Goal: Transaction & Acquisition: Purchase product/service

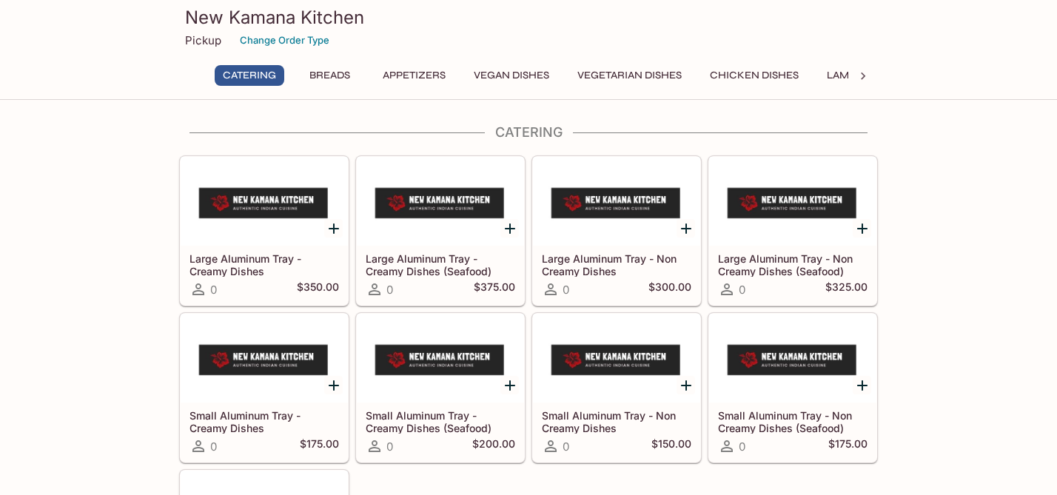
click at [341, 74] on button "Breads" at bounding box center [329, 75] width 67 height 21
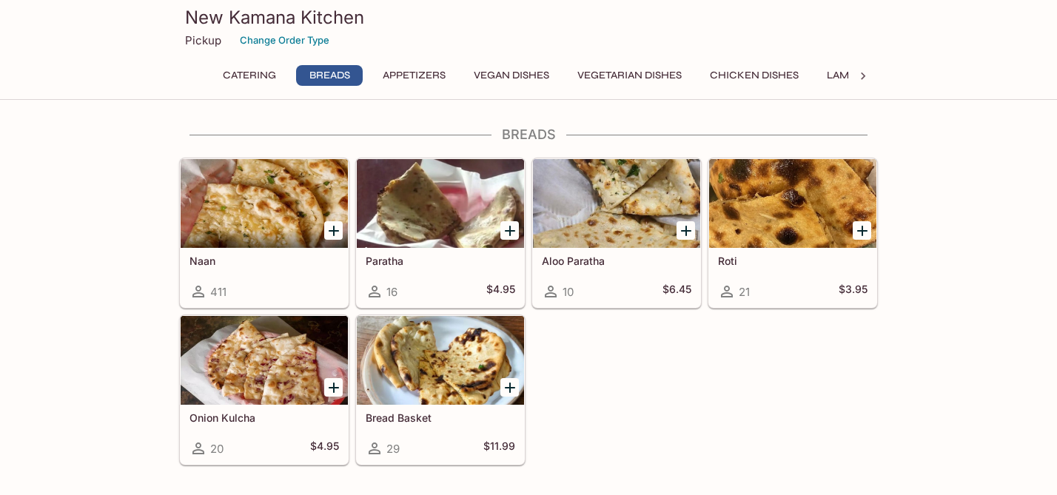
scroll to position [524, 0]
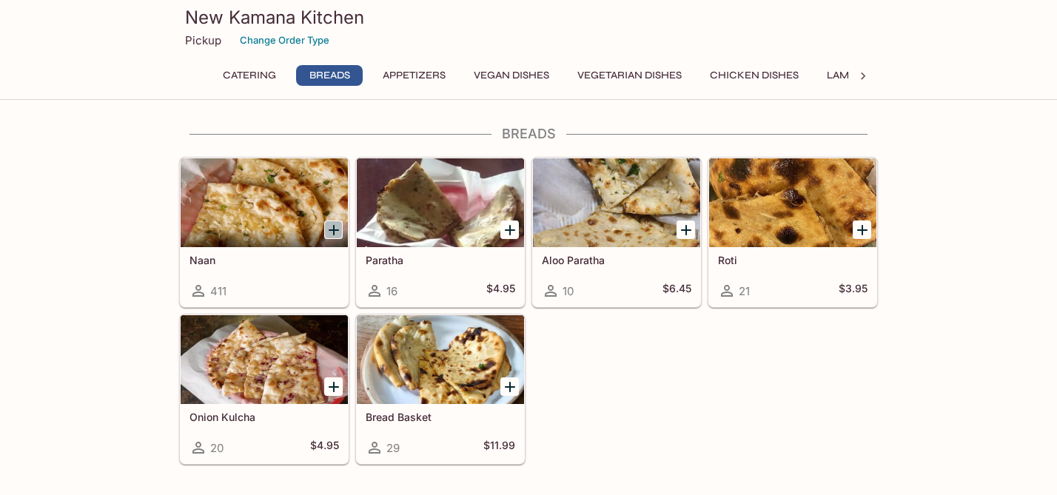
click at [335, 227] on icon "Add Naan" at bounding box center [334, 230] width 18 height 18
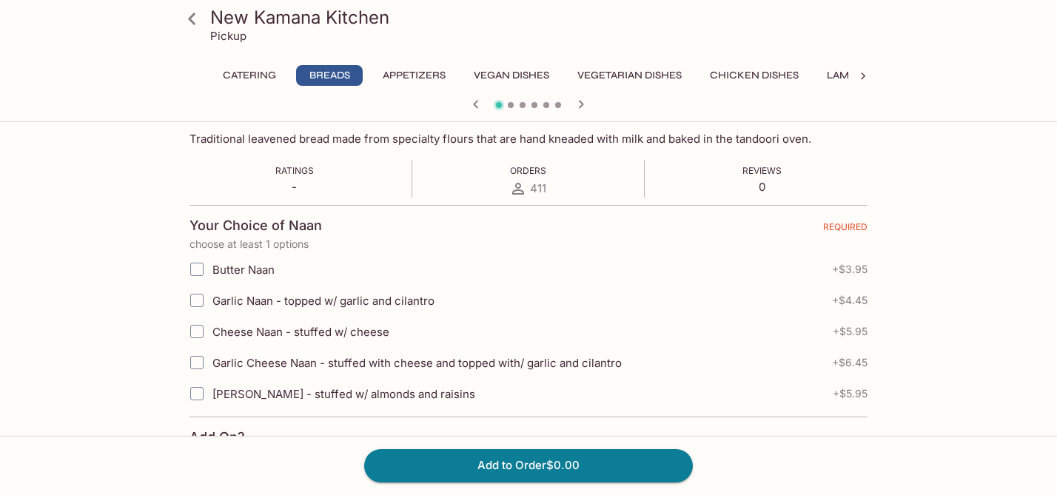
scroll to position [249, 0]
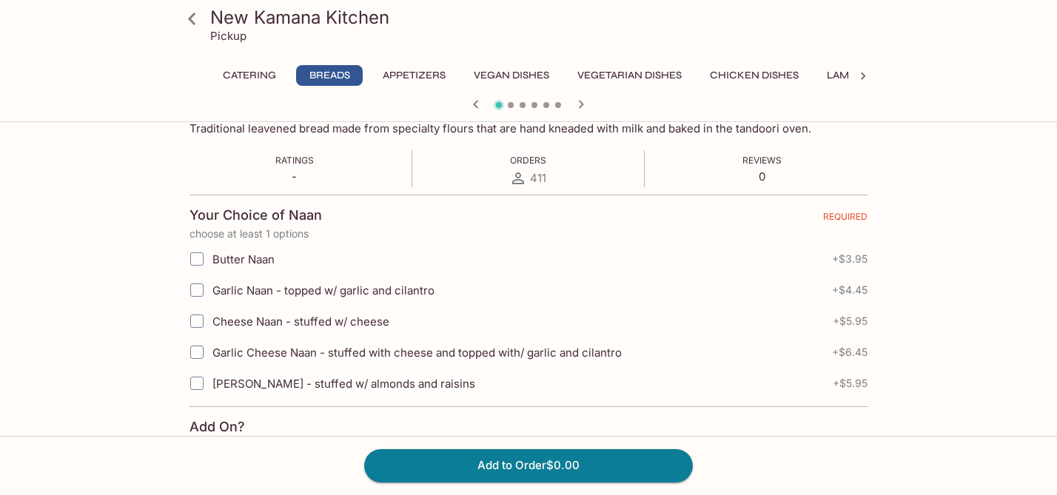
click at [198, 289] on input "Garlic Naan - topped w/ garlic and cilantro" at bounding box center [197, 290] width 30 height 30
checkbox input "true"
click at [193, 328] on input "Cheese Naan - stuffed w/ cheese" at bounding box center [197, 321] width 30 height 30
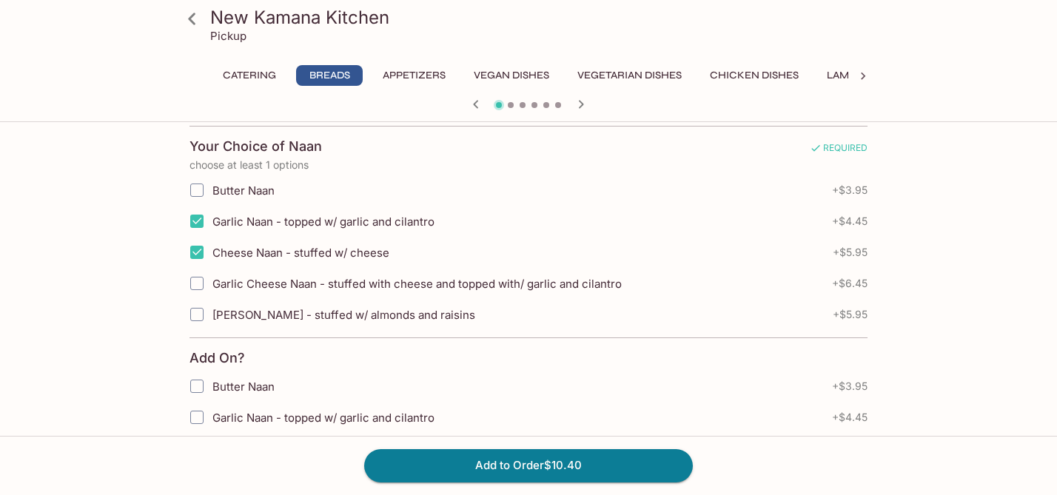
scroll to position [324, 0]
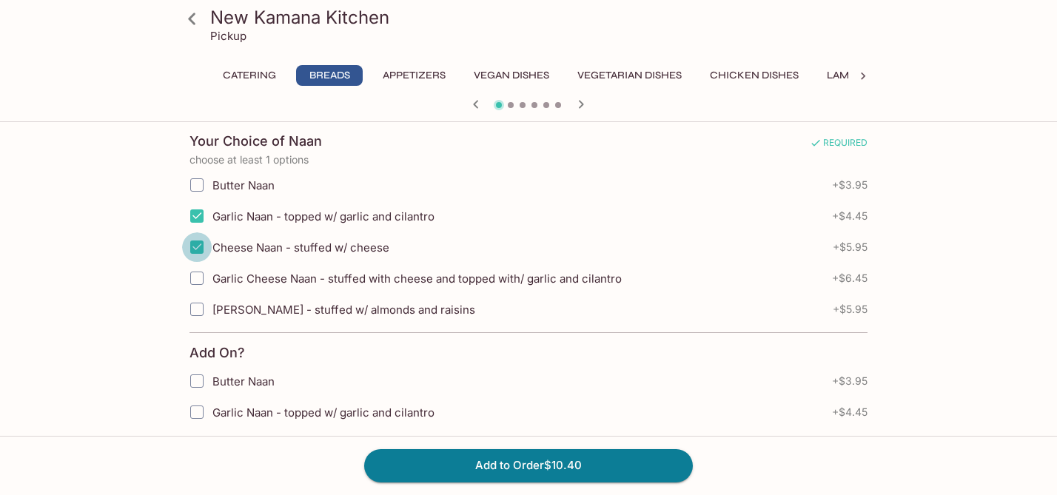
click at [195, 249] on input "Cheese Naan - stuffed w/ cheese" at bounding box center [197, 247] width 30 height 30
checkbox input "false"
click at [195, 278] on input "Garlic Cheese Naan - stuffed with cheese and topped with/ garlic and cilantro" at bounding box center [197, 279] width 30 height 30
checkbox input "true"
click at [529, 469] on button "Add to Order $10.90" at bounding box center [528, 465] width 329 height 33
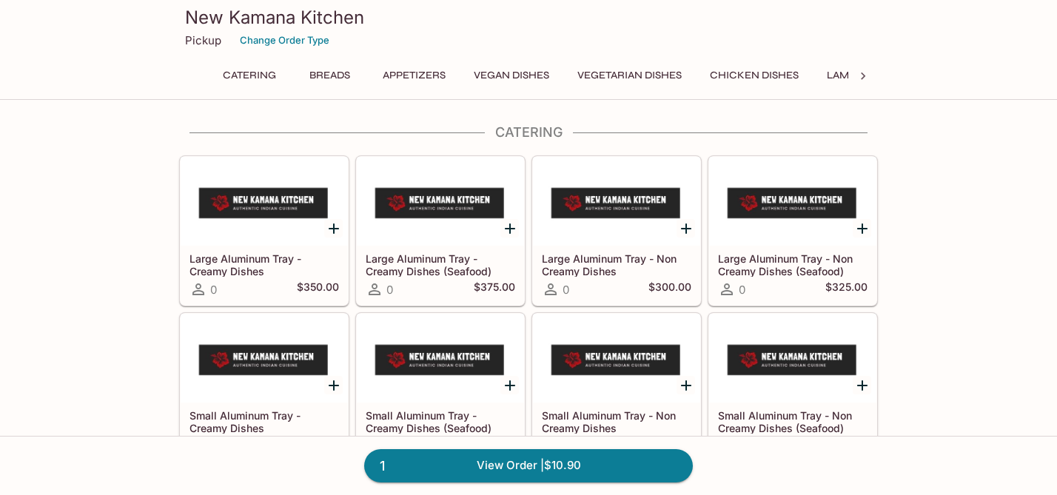
click at [585, 72] on button "Vegetarian Dishes" at bounding box center [629, 75] width 121 height 21
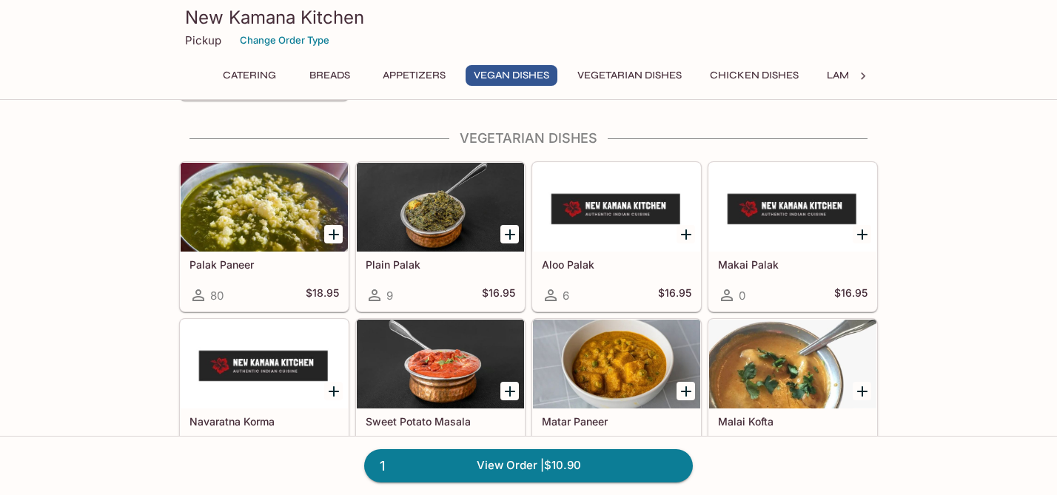
scroll to position [1944, 0]
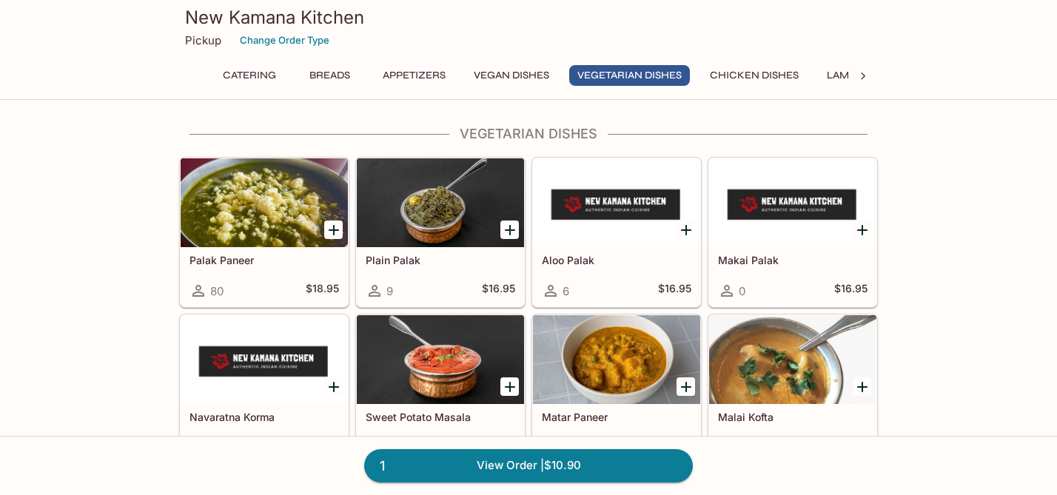
click at [336, 230] on icon "Add Palak Paneer" at bounding box center [334, 230] width 18 height 18
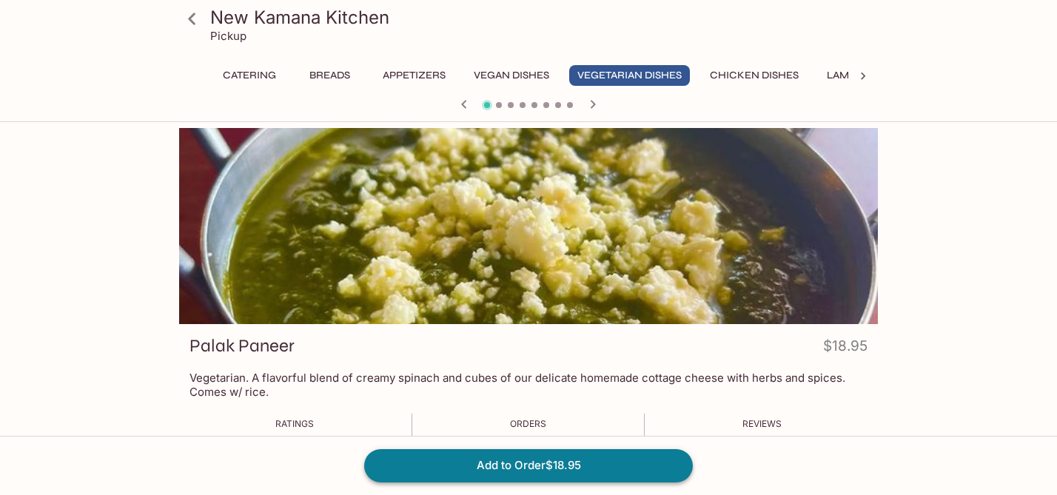
click at [462, 459] on button "Add to Order $18.95" at bounding box center [528, 465] width 329 height 33
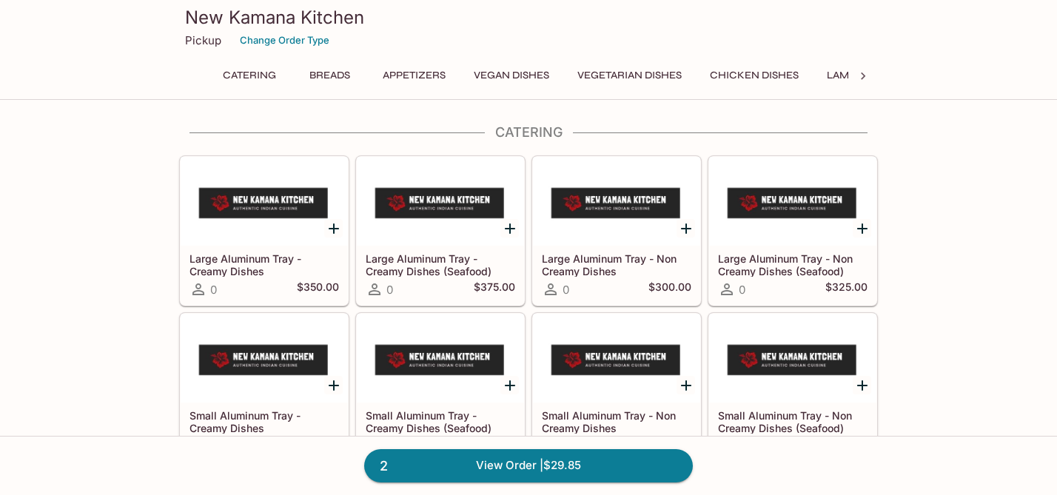
click at [734, 86] on div "Catering Breads Appetizers Vegan Dishes Vegetarian Dishes Chicken Dishes Lamb D…" at bounding box center [529, 80] width 640 height 30
click at [734, 70] on button "Chicken Dishes" at bounding box center [754, 75] width 105 height 21
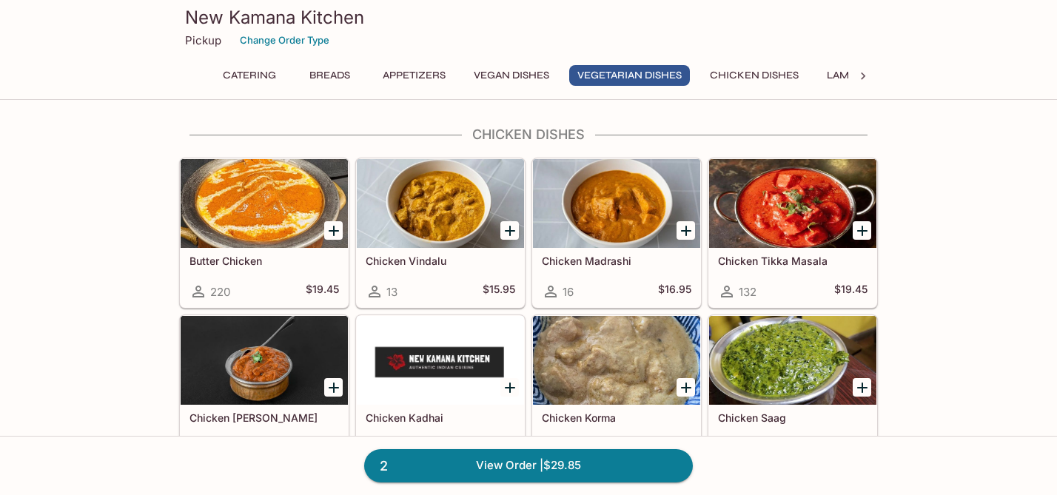
scroll to position [2627, 0]
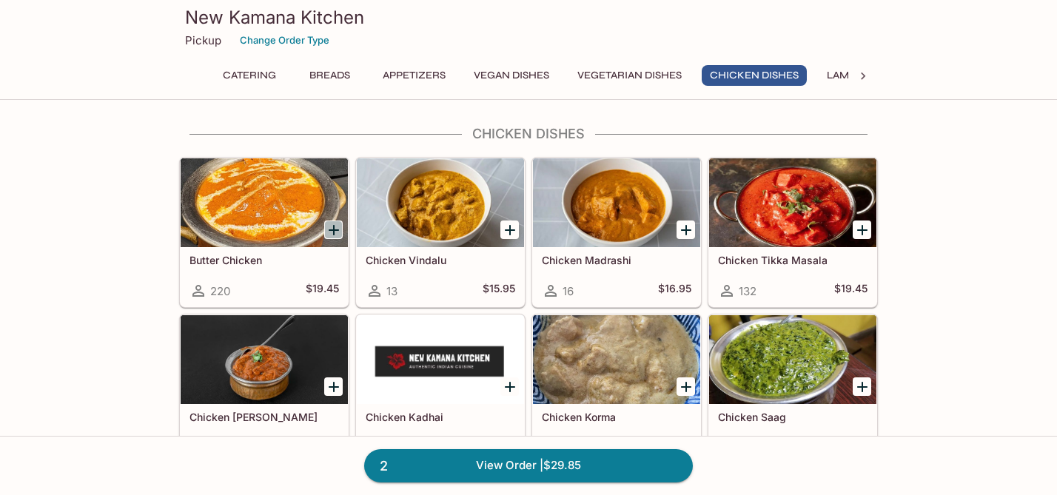
click at [332, 230] on icon "Add Butter Chicken" at bounding box center [334, 230] width 10 height 10
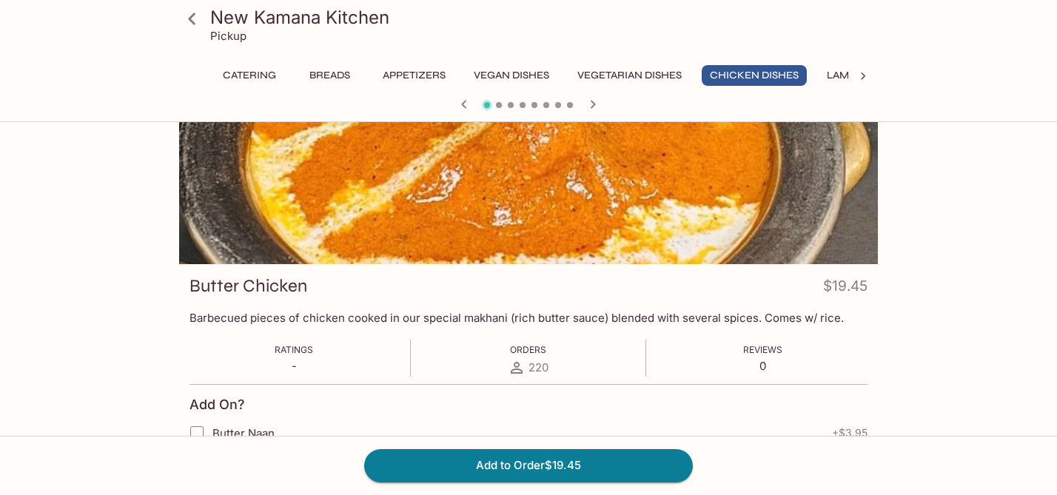
scroll to position [36, 0]
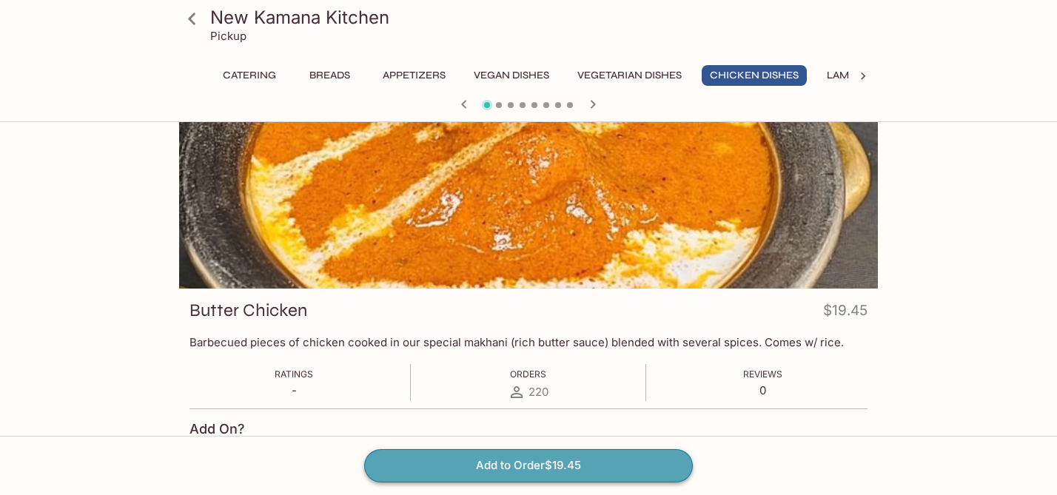
click at [546, 464] on button "Add to Order $19.45" at bounding box center [528, 465] width 329 height 33
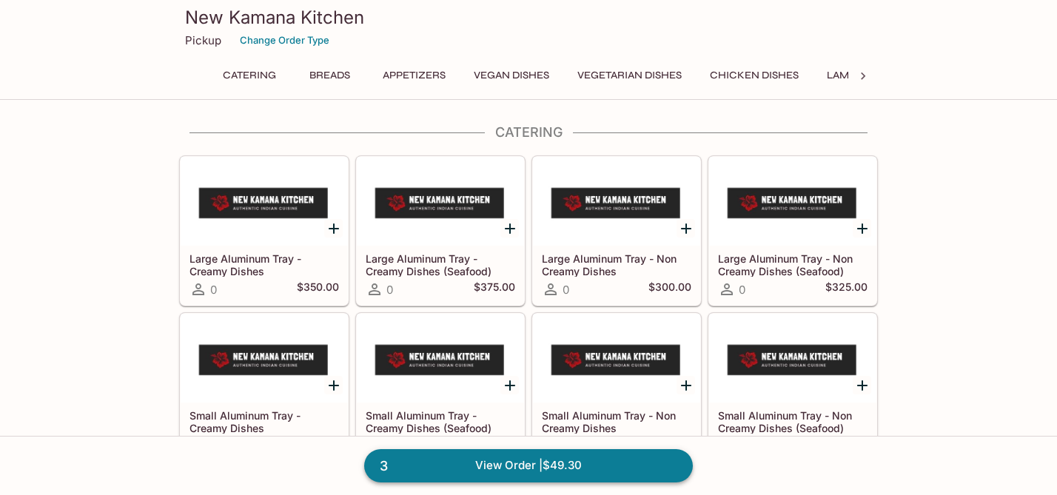
click at [458, 467] on link "3 View Order | $49.30" at bounding box center [528, 465] width 329 height 33
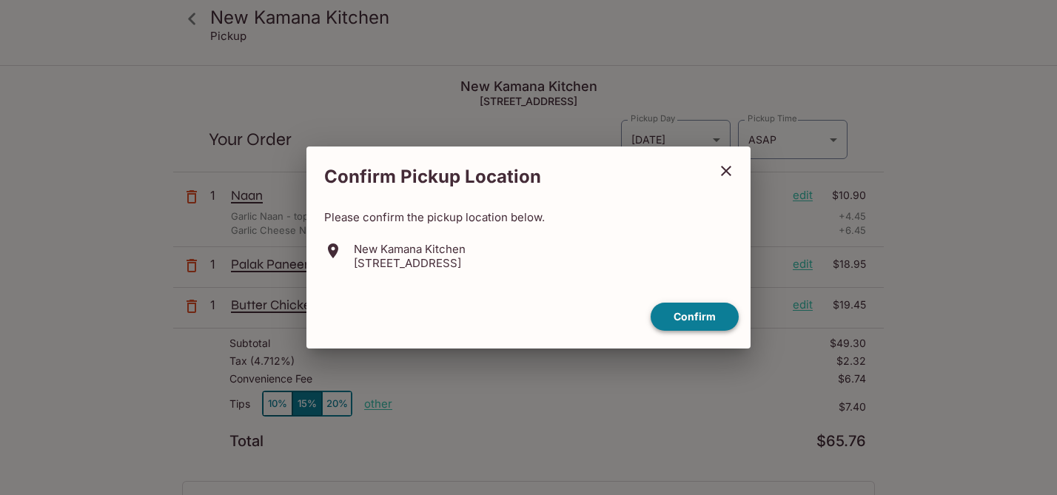
click at [672, 316] on button "Confirm" at bounding box center [695, 317] width 88 height 29
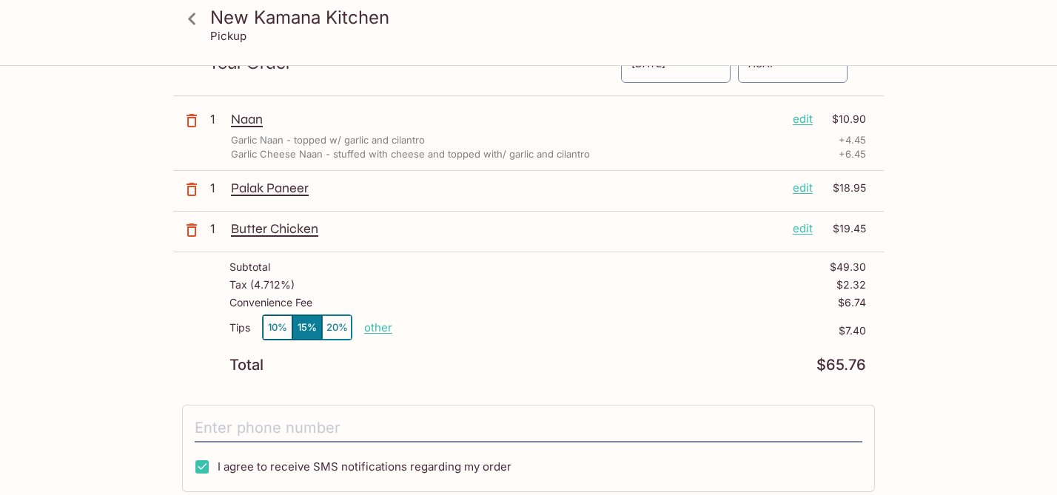
scroll to position [77, 0]
click at [370, 324] on p "other" at bounding box center [378, 327] width 28 height 14
click at [468, 330] on input "7.40" at bounding box center [463, 327] width 47 height 16
type input "0.00"
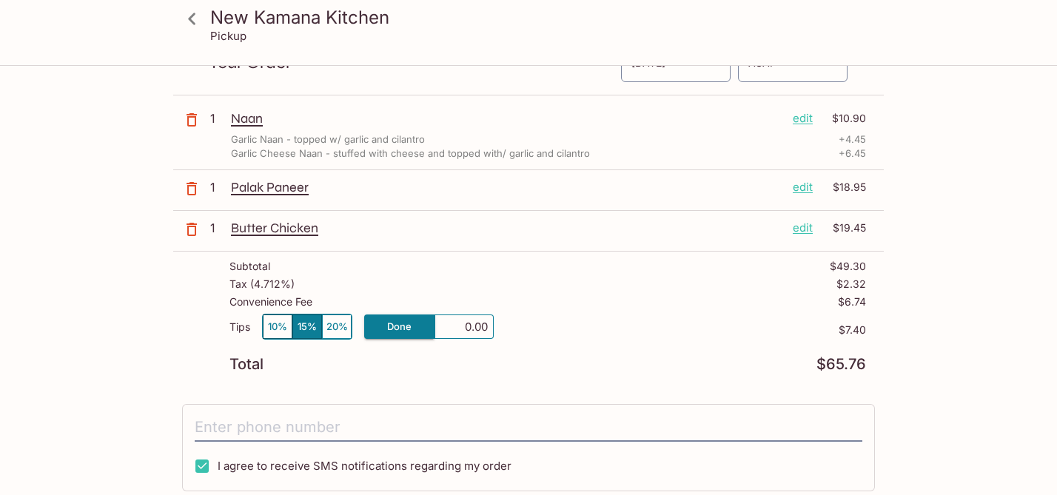
click at [996, 374] on div "New Kamana Kitchen Pickup New Kamana Kitchen [STREET_ADDRESS] Your Order Pickup…" at bounding box center [529, 357] width 948 height 734
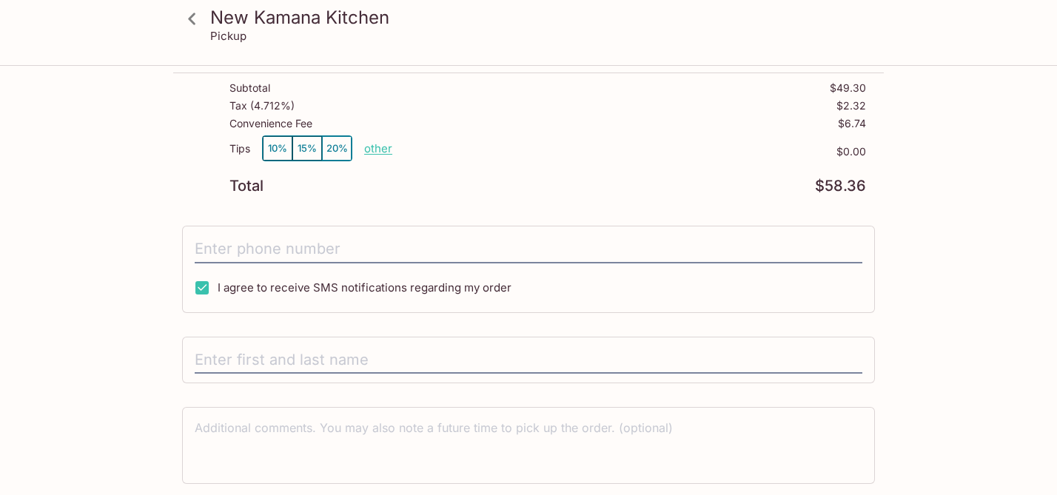
scroll to position [259, 0]
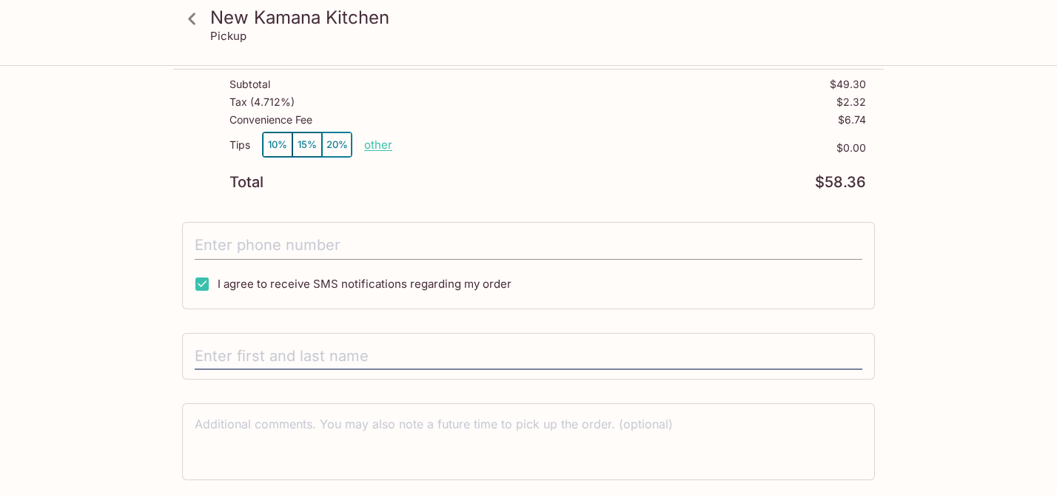
click at [726, 244] on input "tel" at bounding box center [529, 246] width 668 height 28
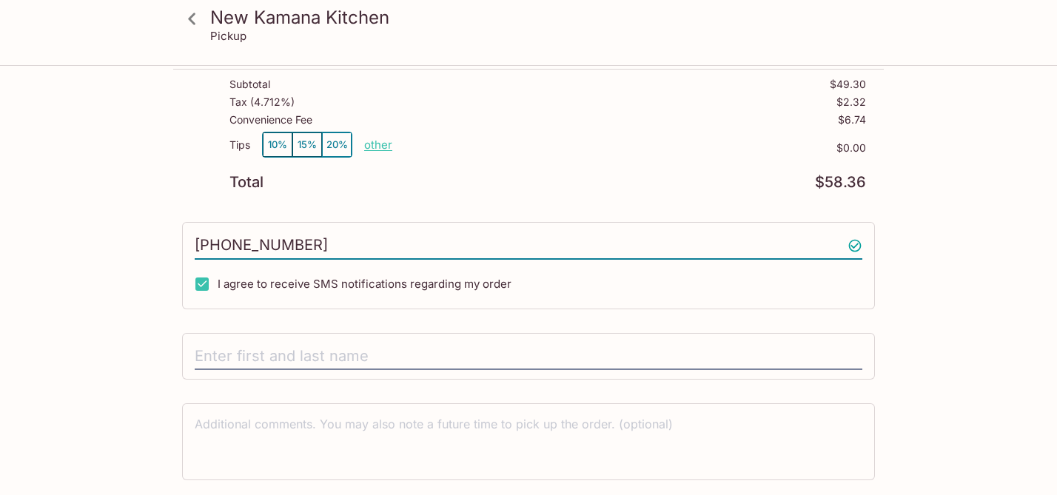
scroll to position [305, 0]
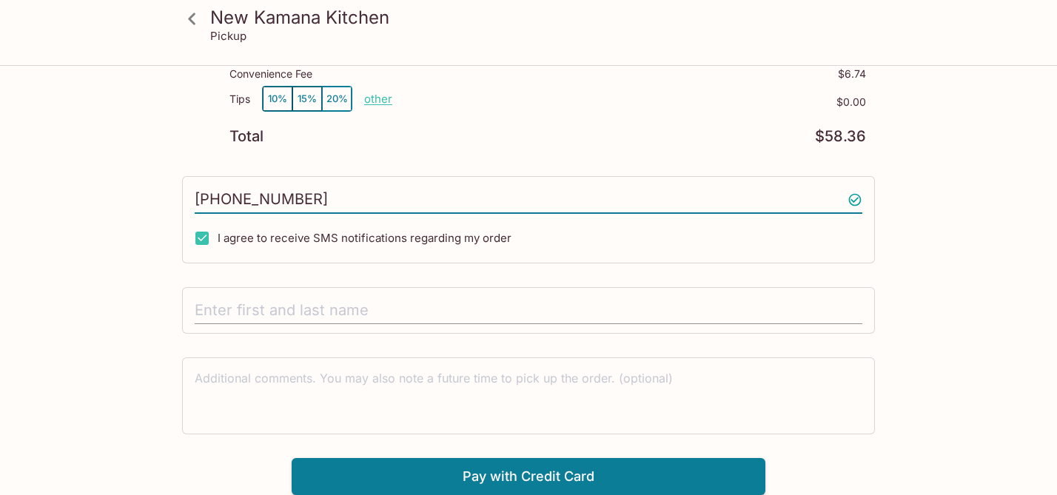
type input "[PHONE_NUMBER]"
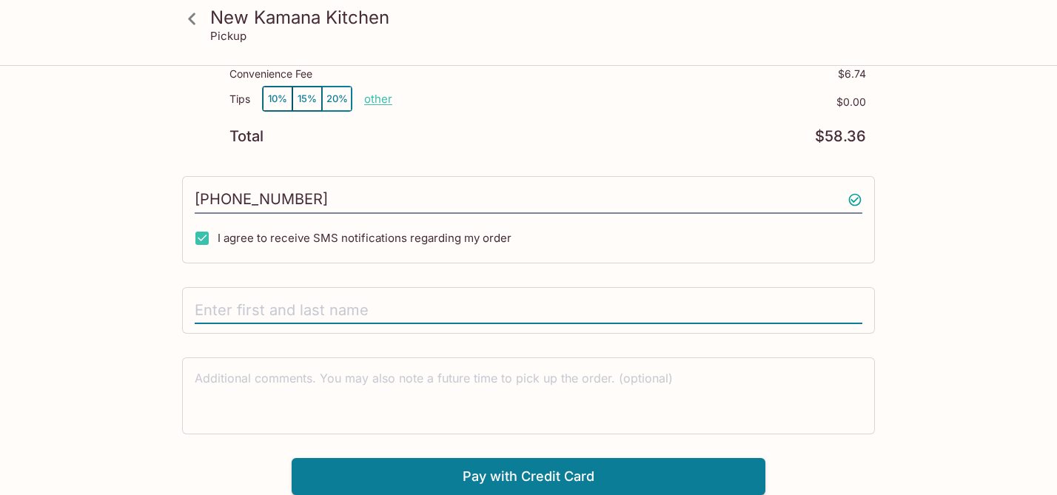
click at [593, 311] on input "text" at bounding box center [529, 311] width 668 height 28
type input "[PERSON_NAME]"
click at [654, 476] on button "Pay with Credit Card" at bounding box center [529, 476] width 474 height 37
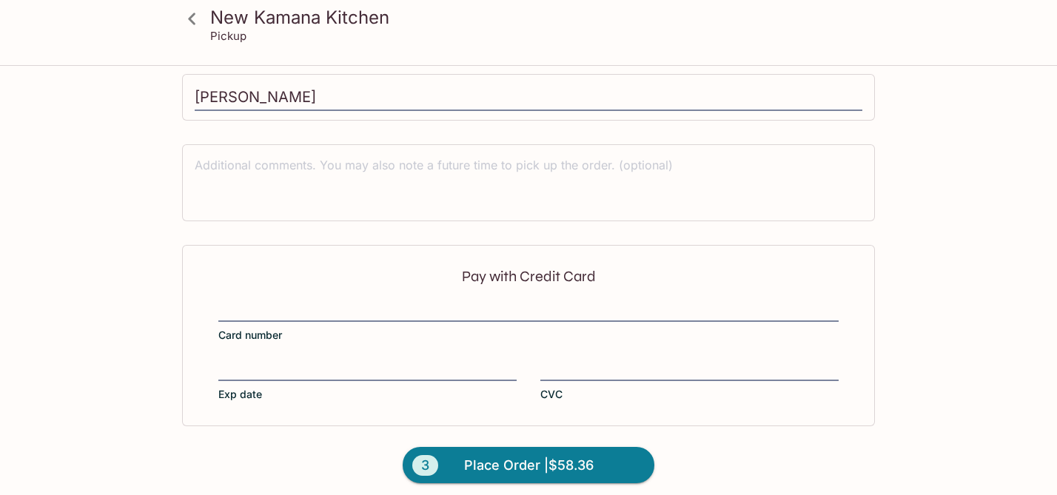
scroll to position [527, 0]
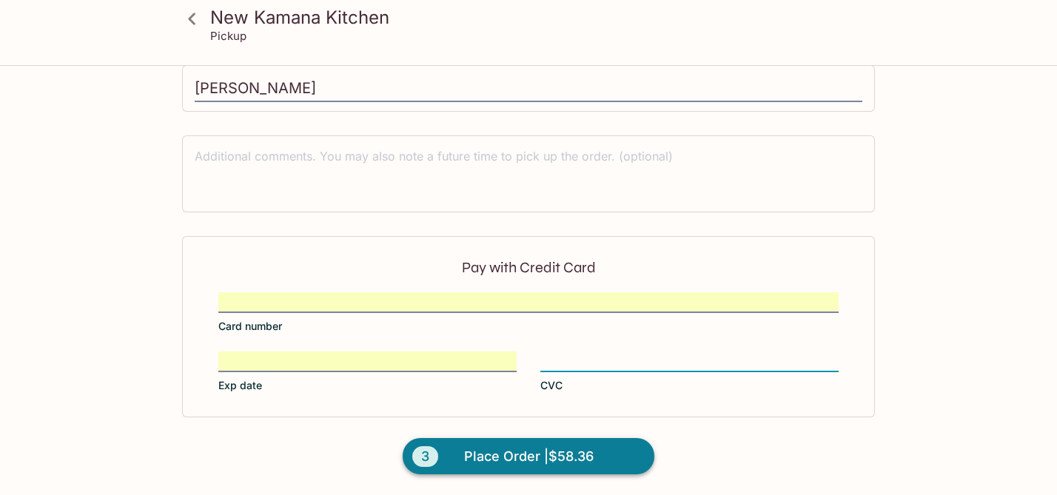
click at [547, 454] on span "Place Order | $58.36" at bounding box center [529, 457] width 130 height 24
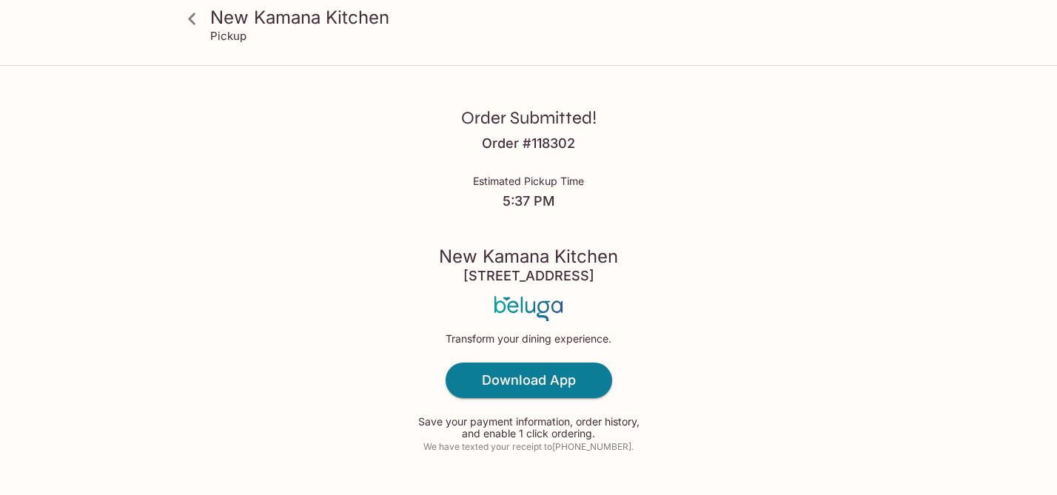
click at [194, 19] on icon at bounding box center [192, 19] width 26 height 26
